Goal: Navigation & Orientation: Find specific page/section

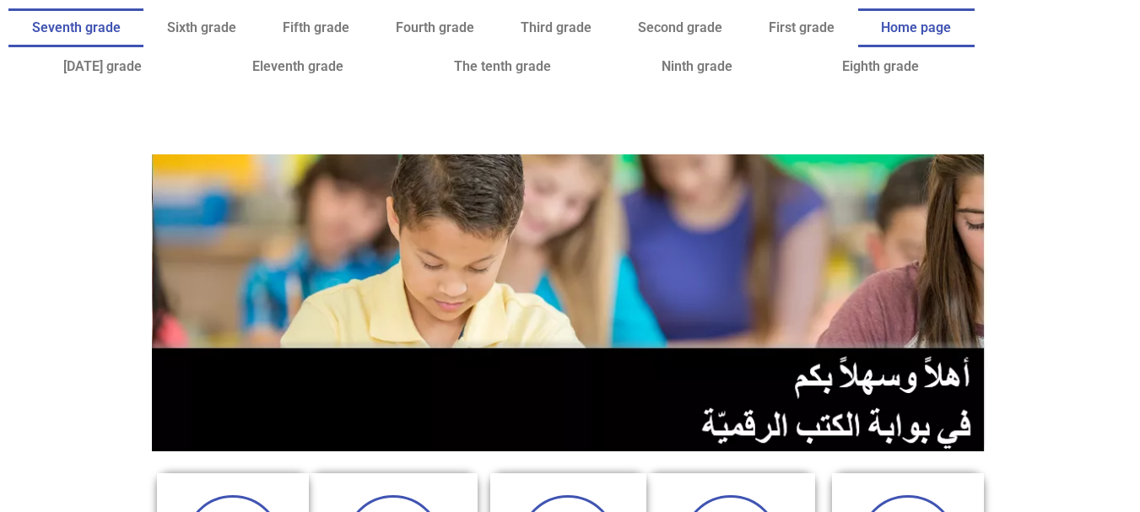
click at [121, 24] on font "Seventh grade" at bounding box center [76, 27] width 89 height 16
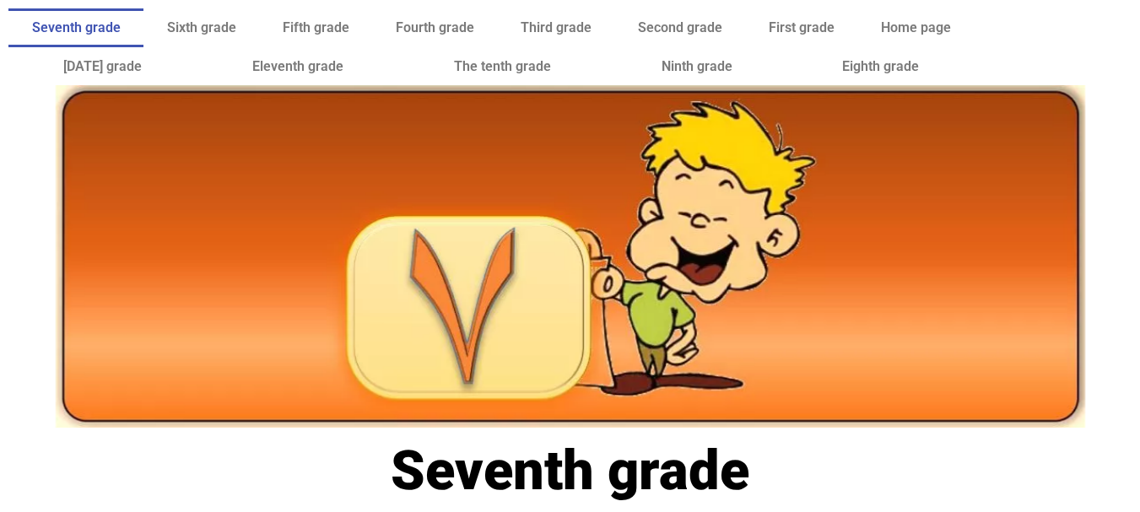
scroll to position [448, 0]
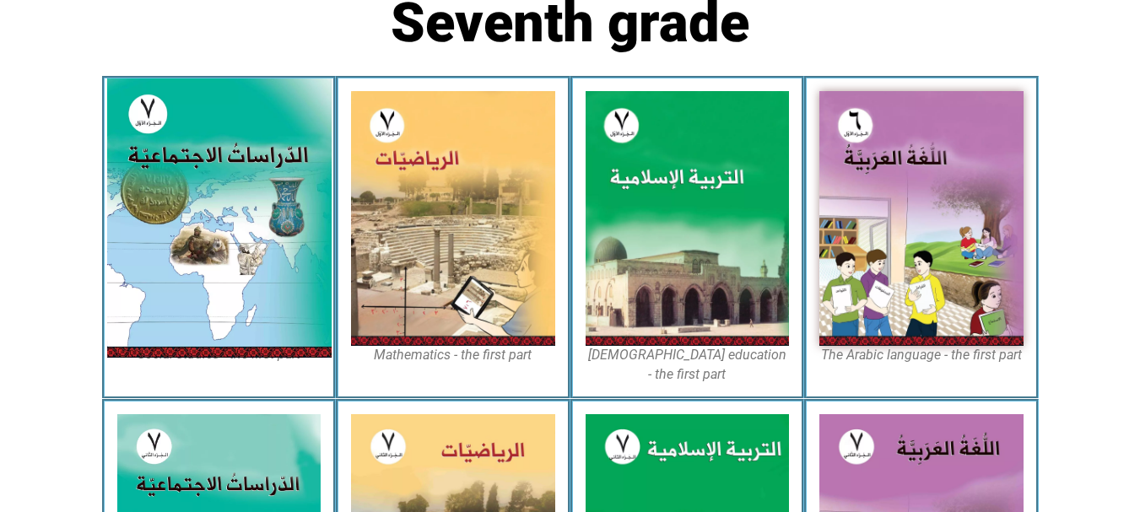
click at [206, 229] on img at bounding box center [218, 217] width 225 height 279
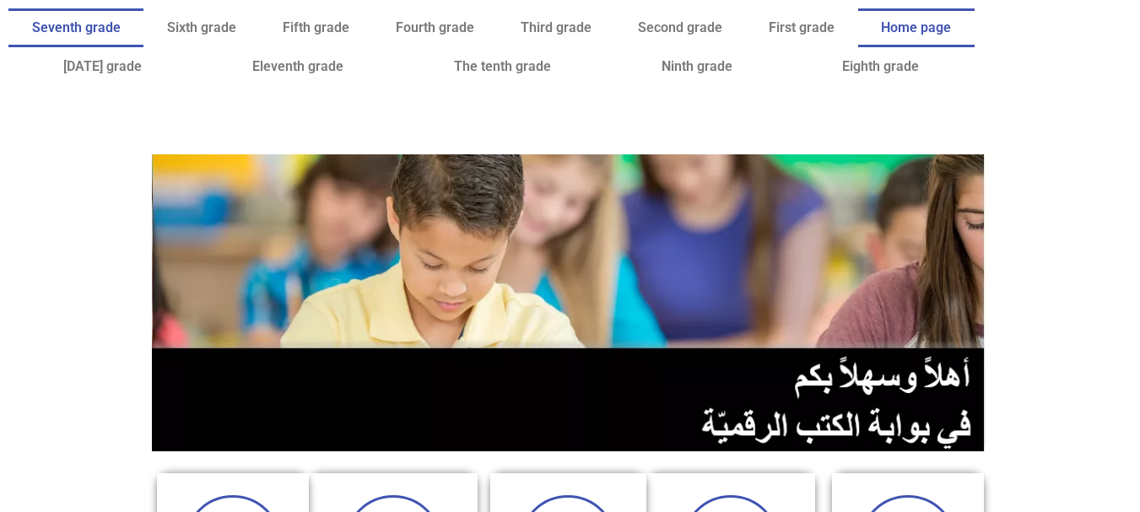
click at [121, 30] on font "Seventh grade" at bounding box center [76, 27] width 89 height 16
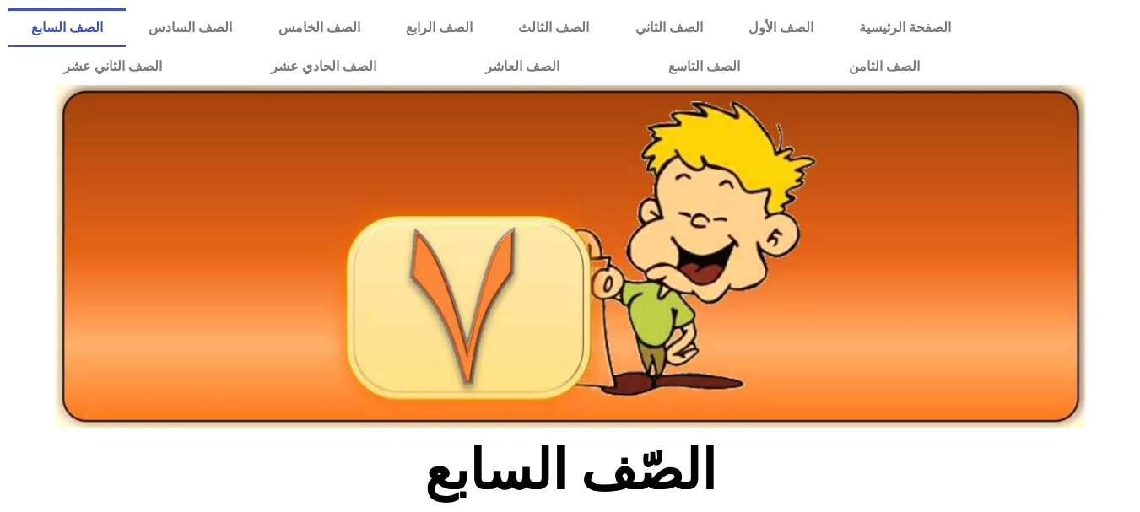
scroll to position [448, 0]
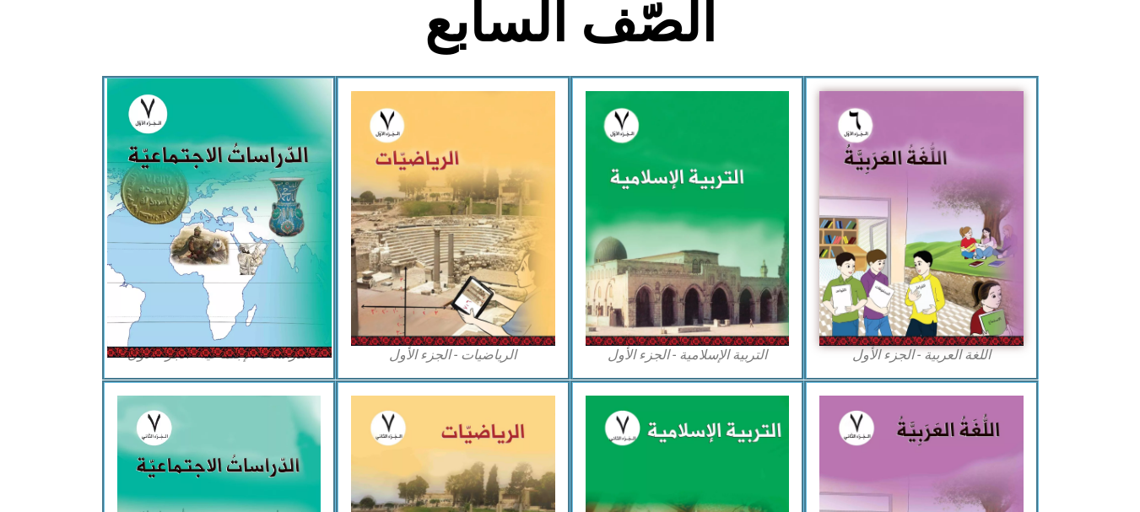
click at [172, 169] on img at bounding box center [218, 217] width 225 height 279
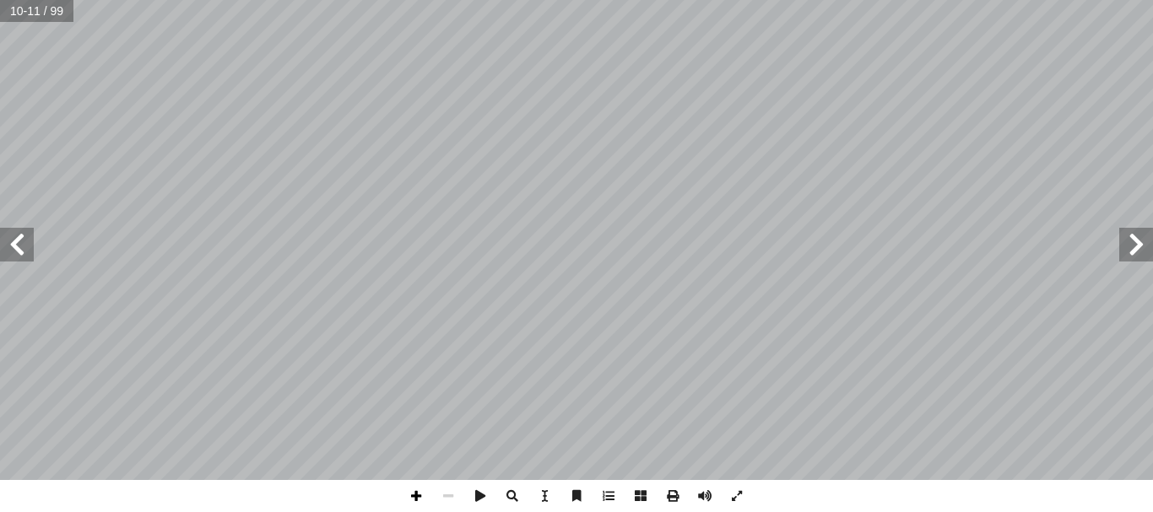
click at [414, 491] on span at bounding box center [416, 496] width 32 height 32
